Goal: Navigation & Orientation: Find specific page/section

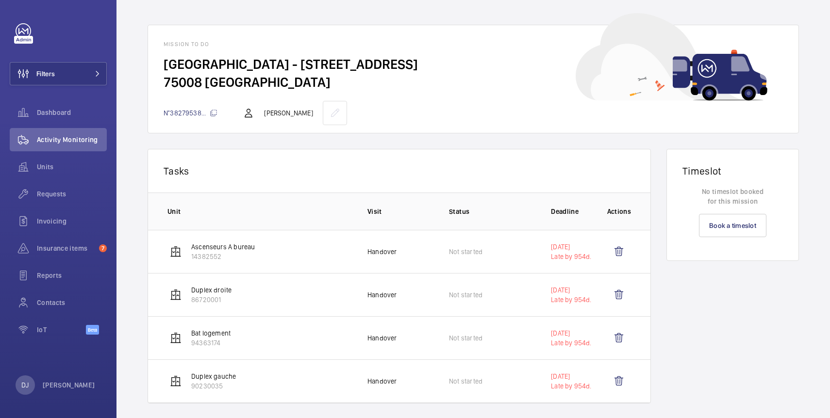
scroll to position [17, 0]
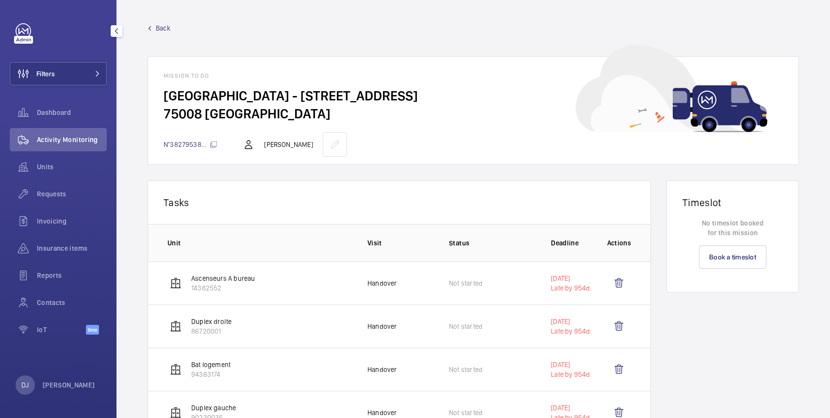
click at [76, 140] on span "Activity Monitoring" at bounding box center [72, 140] width 70 height 10
click at [158, 26] on span "Back" at bounding box center [163, 28] width 15 height 10
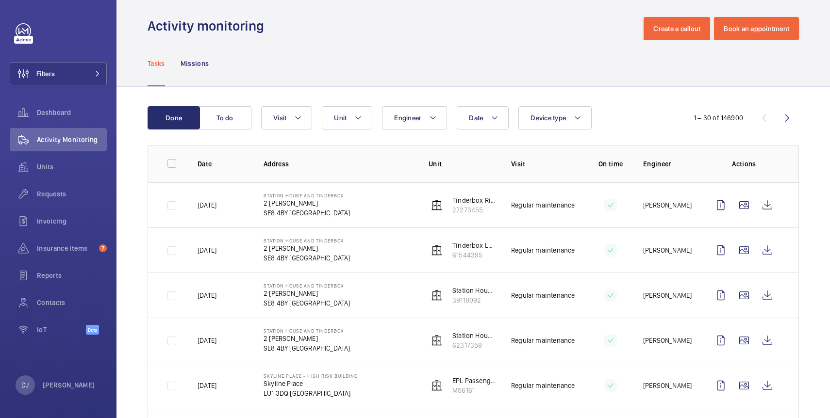
scroll to position [3, 0]
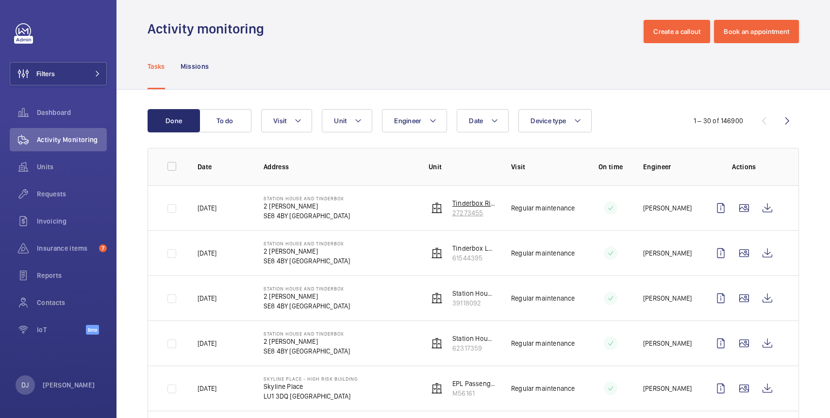
click at [446, 206] on wm-front-device-cell "Tinderbox Right Hand Lift 27273455" at bounding box center [462, 207] width 67 height 19
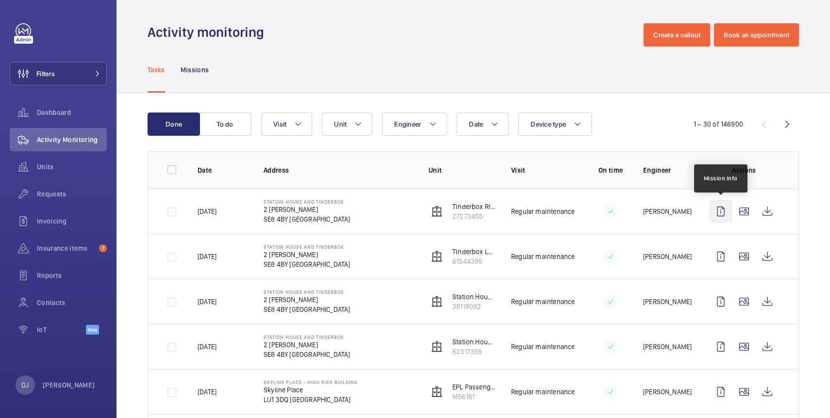
click at [725, 210] on wm-front-icon-button at bounding box center [720, 211] width 23 height 23
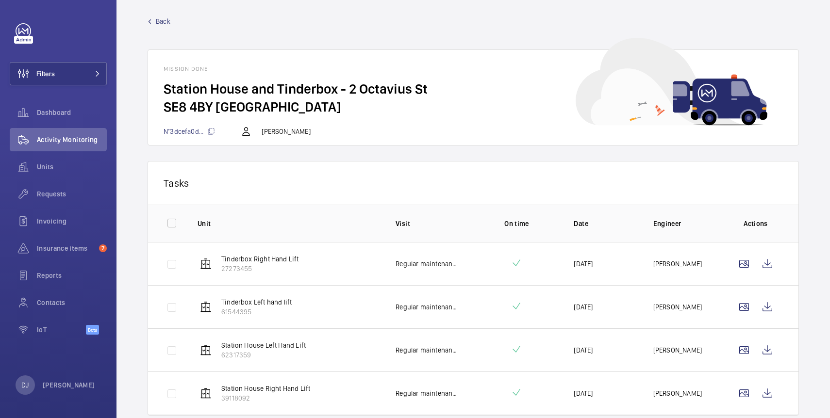
scroll to position [5, 0]
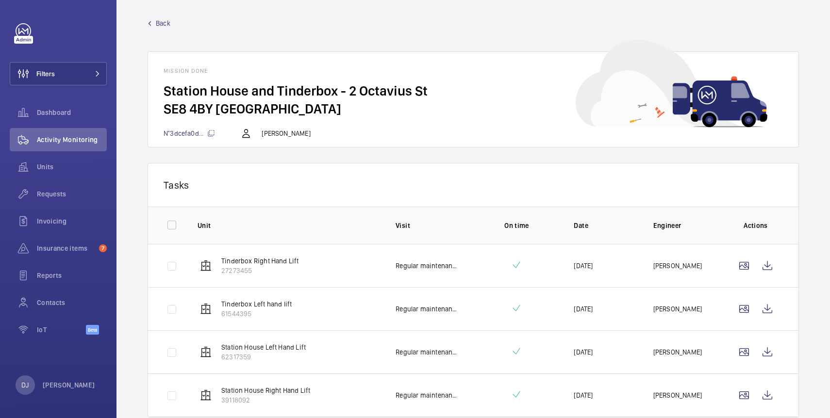
click at [157, 18] on span "Back" at bounding box center [163, 23] width 15 height 10
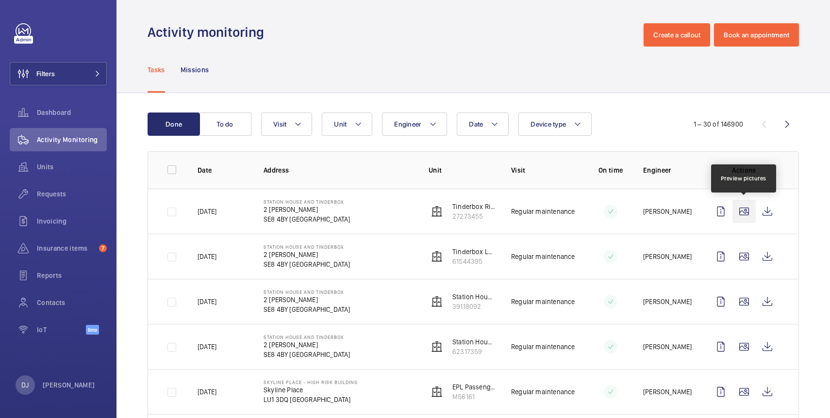
click at [746, 212] on wm-front-icon-button at bounding box center [743, 211] width 23 height 23
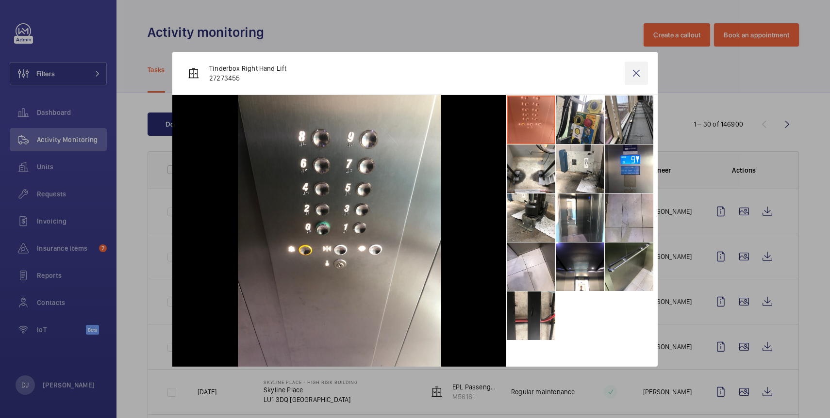
click at [636, 67] on wm-front-icon-button at bounding box center [636, 73] width 23 height 23
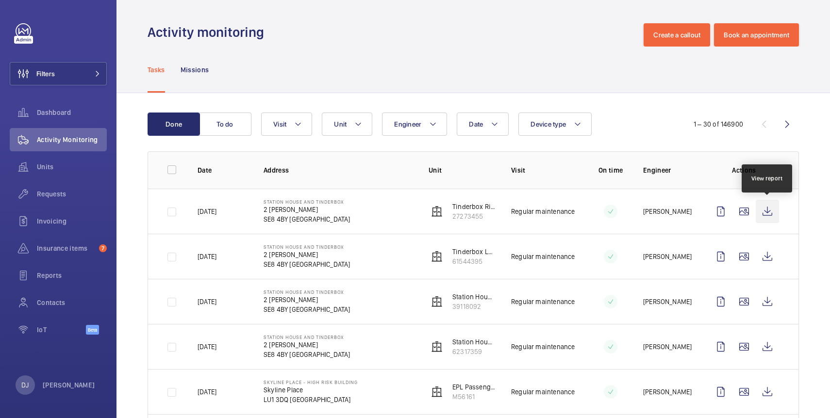
click at [770, 214] on wm-front-icon-button at bounding box center [767, 211] width 23 height 23
click at [50, 168] on span "Units" at bounding box center [72, 167] width 70 height 10
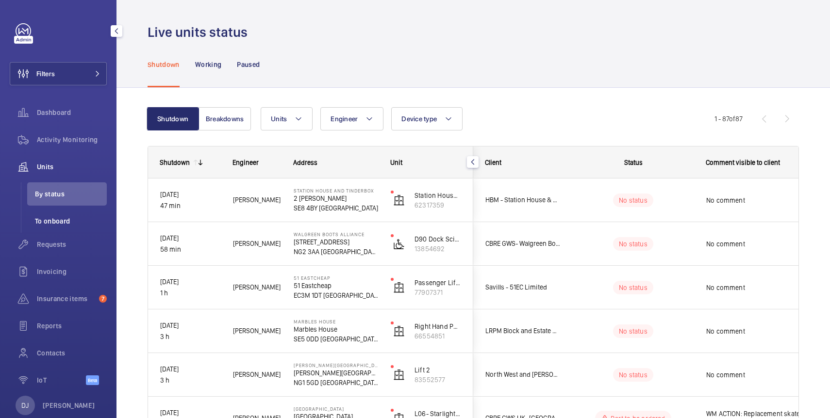
click at [63, 222] on span "To onboard" at bounding box center [71, 221] width 72 height 10
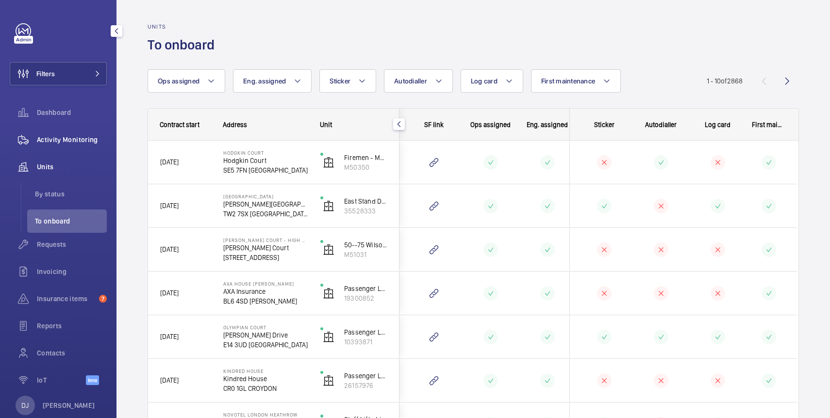
click at [59, 143] on span "Activity Monitoring" at bounding box center [72, 140] width 70 height 10
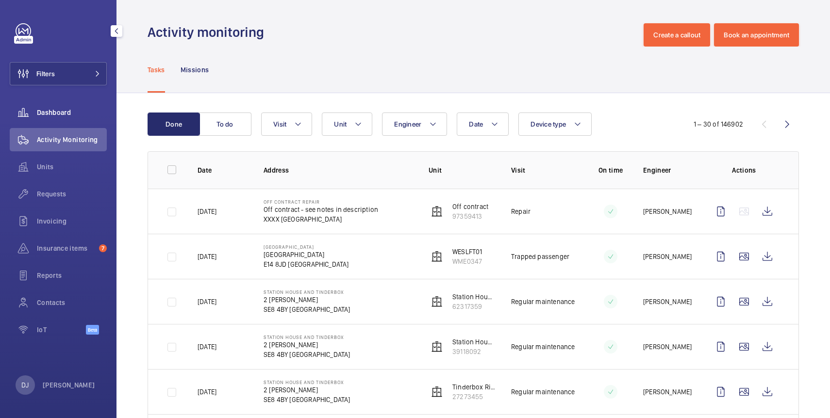
click at [62, 109] on span "Dashboard" at bounding box center [72, 113] width 70 height 10
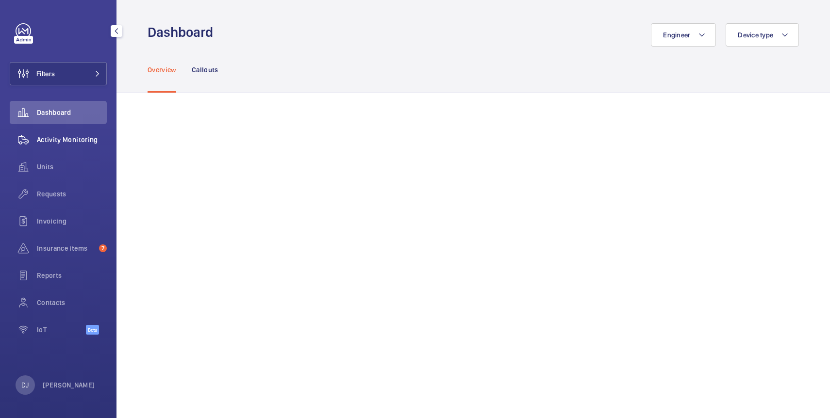
click at [81, 130] on div "Activity Monitoring" at bounding box center [58, 139] width 97 height 23
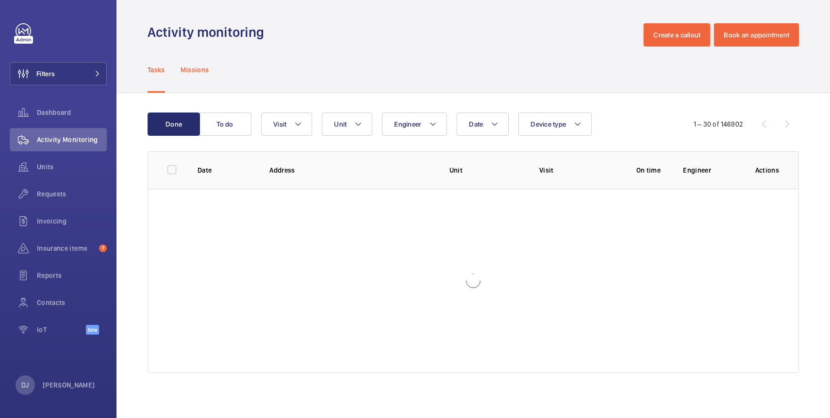
click at [198, 77] on div "Missions" at bounding box center [195, 70] width 29 height 46
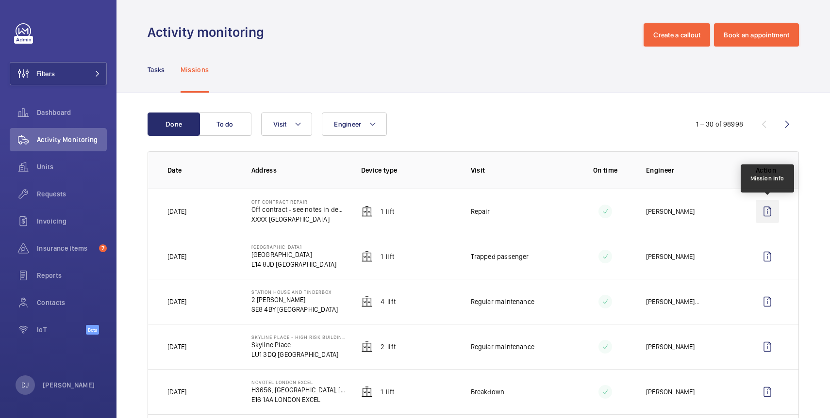
click at [773, 211] on wm-front-icon-button at bounding box center [767, 211] width 23 height 23
click at [763, 208] on wm-front-icon-button at bounding box center [767, 211] width 23 height 23
click at [152, 73] on p "Tasks" at bounding box center [156, 70] width 17 height 10
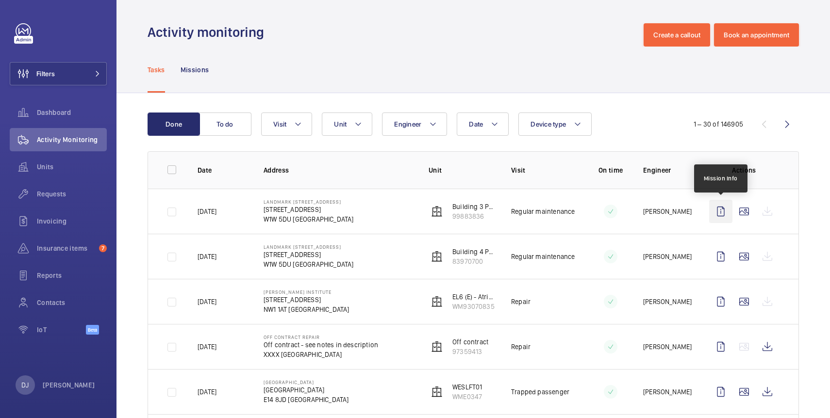
click at [720, 211] on wm-front-icon-button at bounding box center [720, 211] width 23 height 23
click at [55, 196] on span "Requests" at bounding box center [72, 194] width 70 height 10
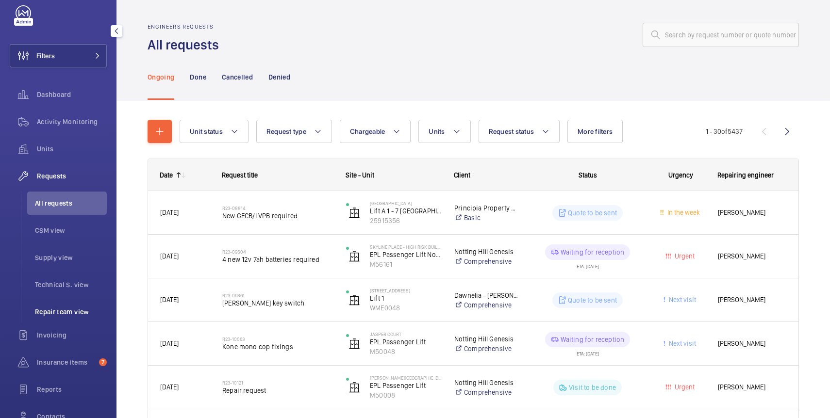
scroll to position [33, 0]
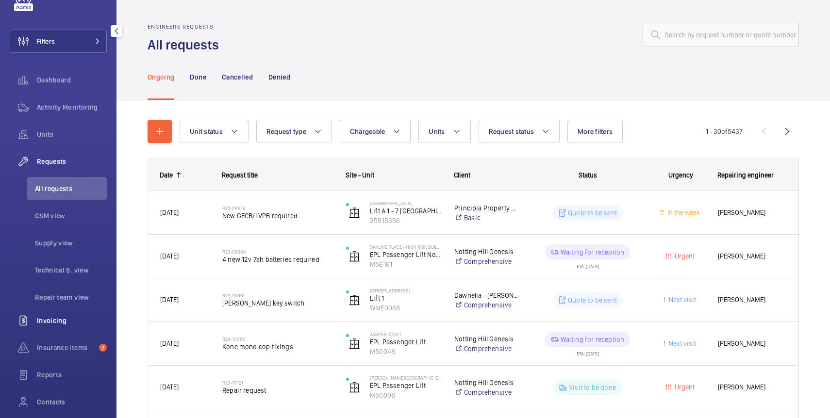
click at [50, 323] on span "Invoicing" at bounding box center [72, 321] width 70 height 10
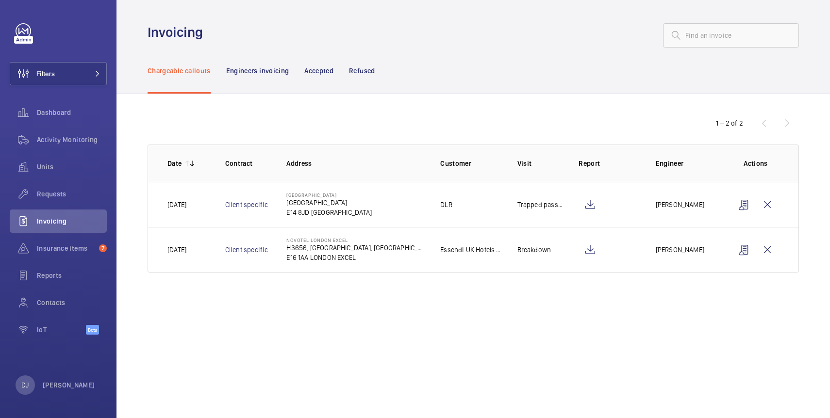
click at [707, 203] on td "Steve Rowley" at bounding box center [678, 204] width 77 height 45
click at [270, 69] on p "Engineers invoicing" at bounding box center [257, 71] width 63 height 10
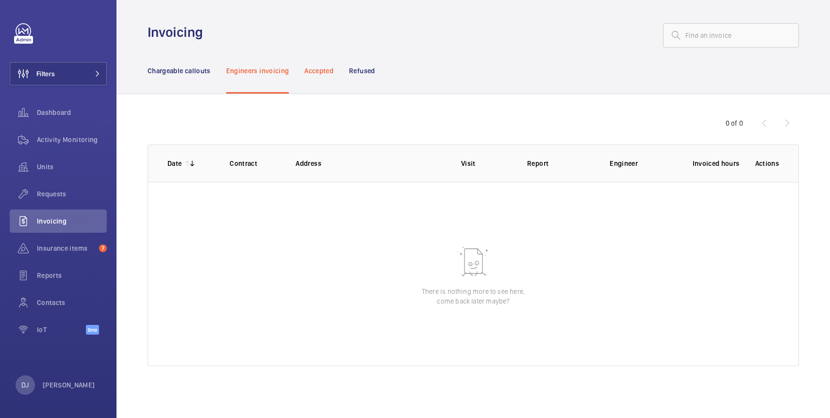
click at [319, 74] on p "Accepted" at bounding box center [318, 71] width 29 height 10
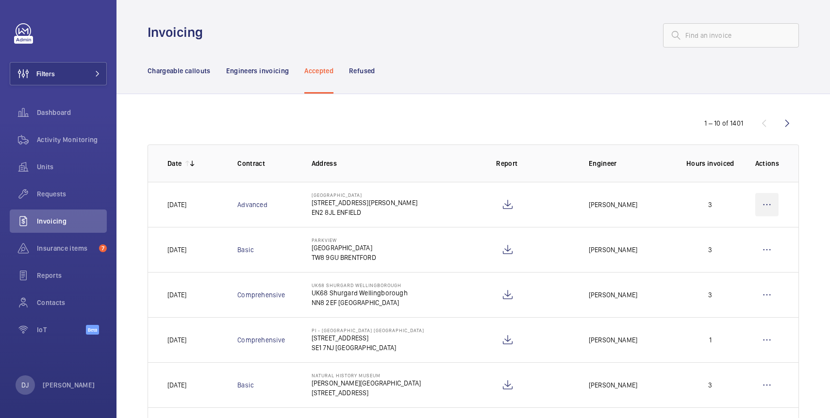
click at [765, 200] on wm-front-icon-button at bounding box center [766, 204] width 23 height 23
click at [747, 191] on td "Refuse Move to Engineers invoicing Move to Chargeable callouts" at bounding box center [769, 204] width 59 height 45
click at [763, 200] on wm-front-icon-button at bounding box center [766, 204] width 23 height 23
click at [760, 187] on td "Refuse Move to Engineers invoicing Move to Chargeable callouts" at bounding box center [769, 204] width 59 height 45
click at [764, 197] on wm-front-icon-button at bounding box center [766, 204] width 23 height 23
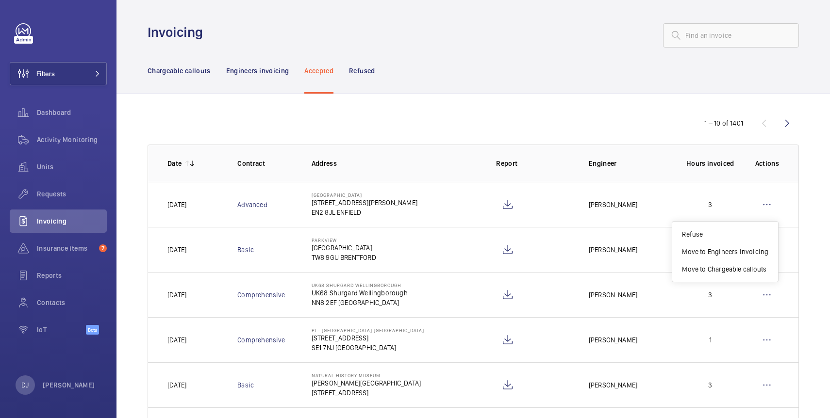
click at [764, 189] on td "Refuse Move to Engineers invoicing Move to Chargeable callouts" at bounding box center [769, 204] width 59 height 45
click at [766, 196] on wm-front-icon-button at bounding box center [766, 204] width 23 height 23
click at [766, 189] on td "Refuse Move to Engineers invoicing Move to Chargeable callouts" at bounding box center [769, 204] width 59 height 45
click at [266, 66] on p "Engineers invoicing" at bounding box center [257, 71] width 63 height 10
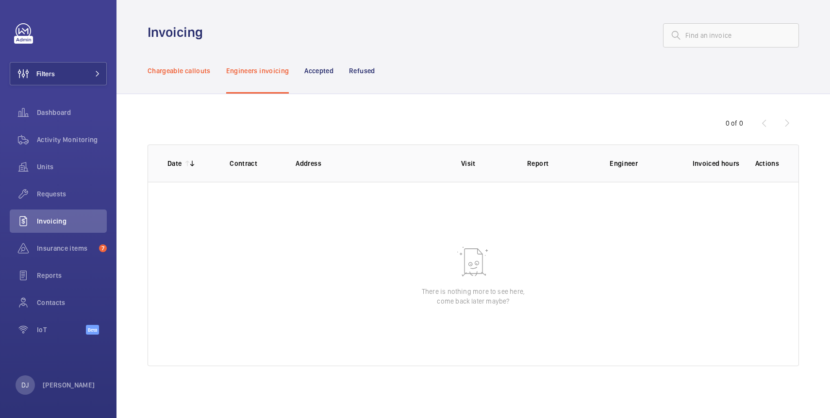
click at [182, 64] on div "Chargeable callouts" at bounding box center [179, 71] width 63 height 46
